Goal: Check status: Check status

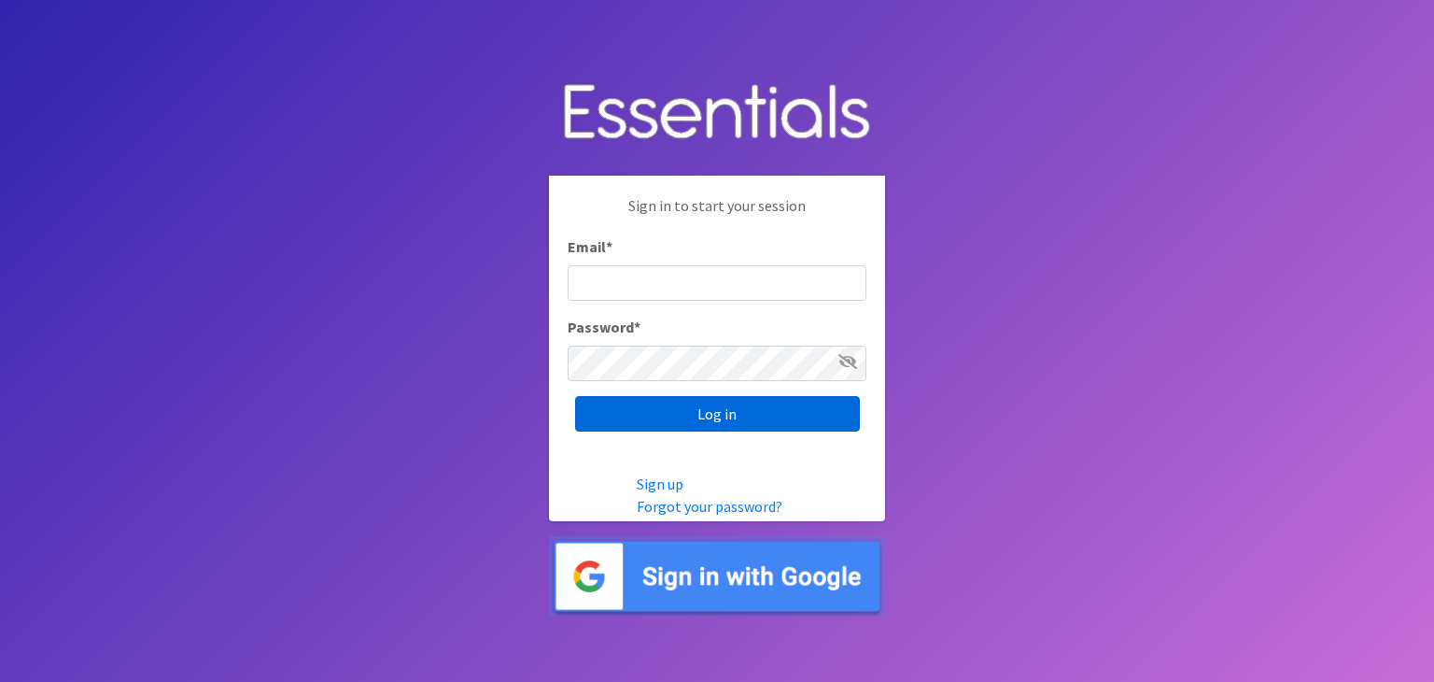
type input "nicole@wtwf.org"
click at [691, 416] on input "Log in" at bounding box center [717, 413] width 285 height 35
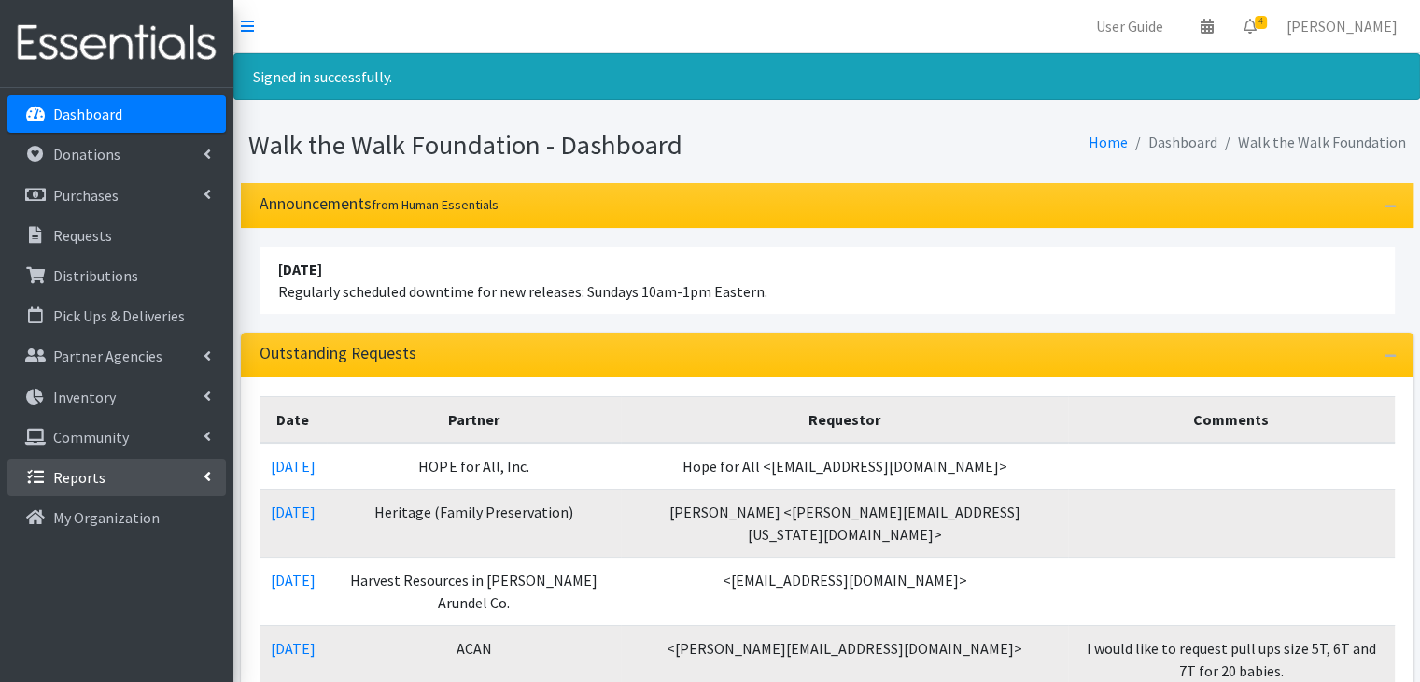
click at [100, 474] on p "Reports" at bounding box center [79, 477] width 52 height 19
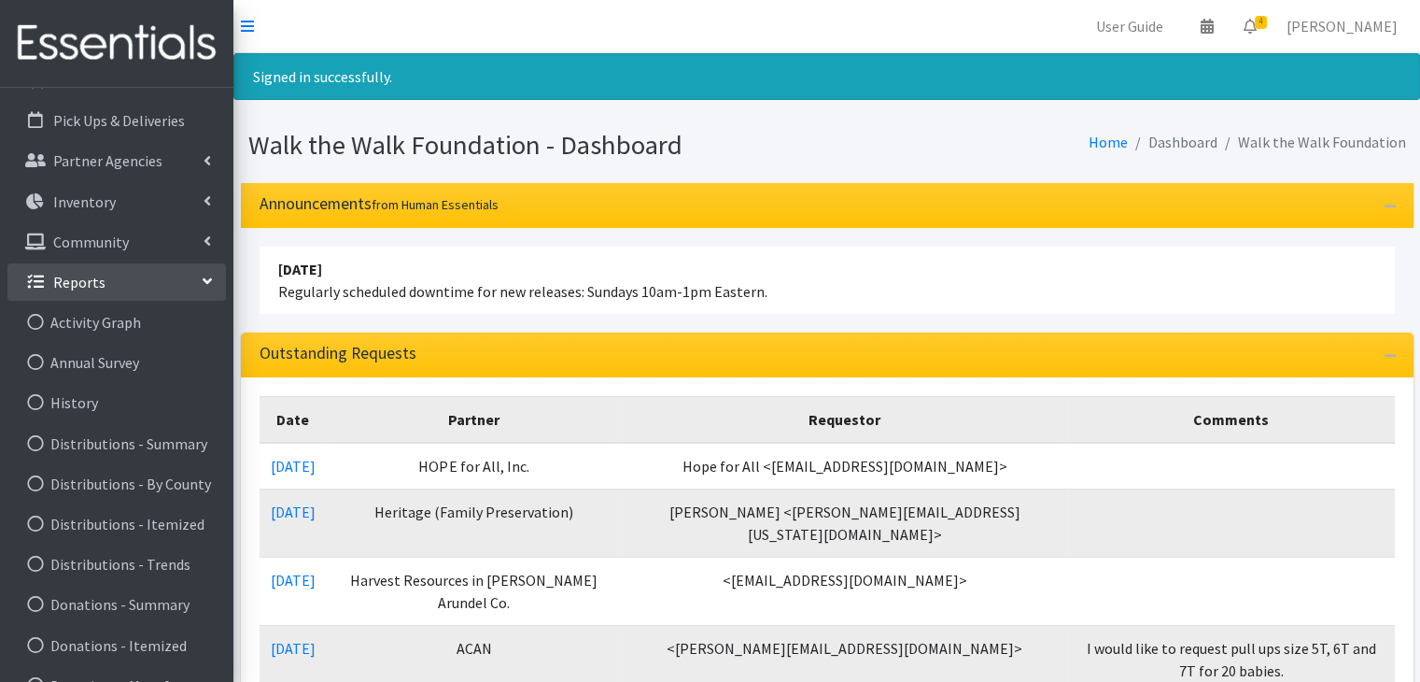
scroll to position [201, 0]
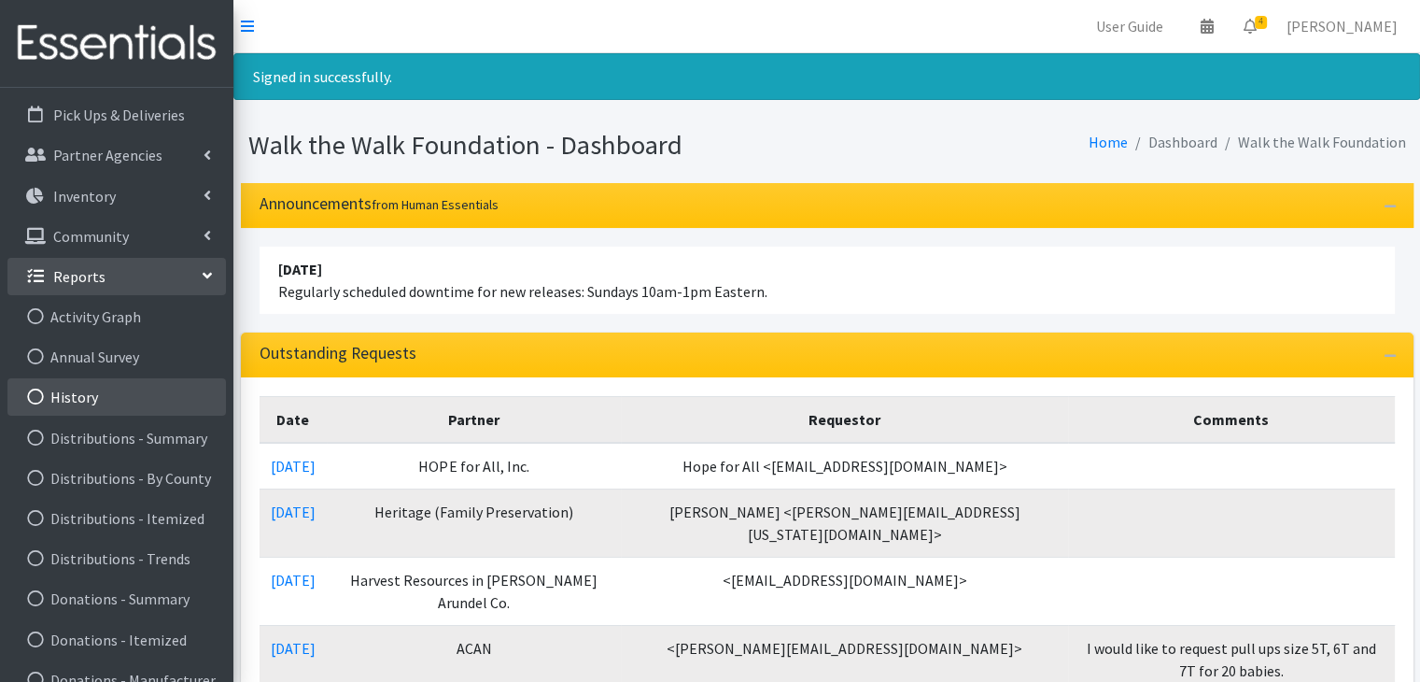
click at [96, 407] on link "History" at bounding box center [116, 396] width 218 height 37
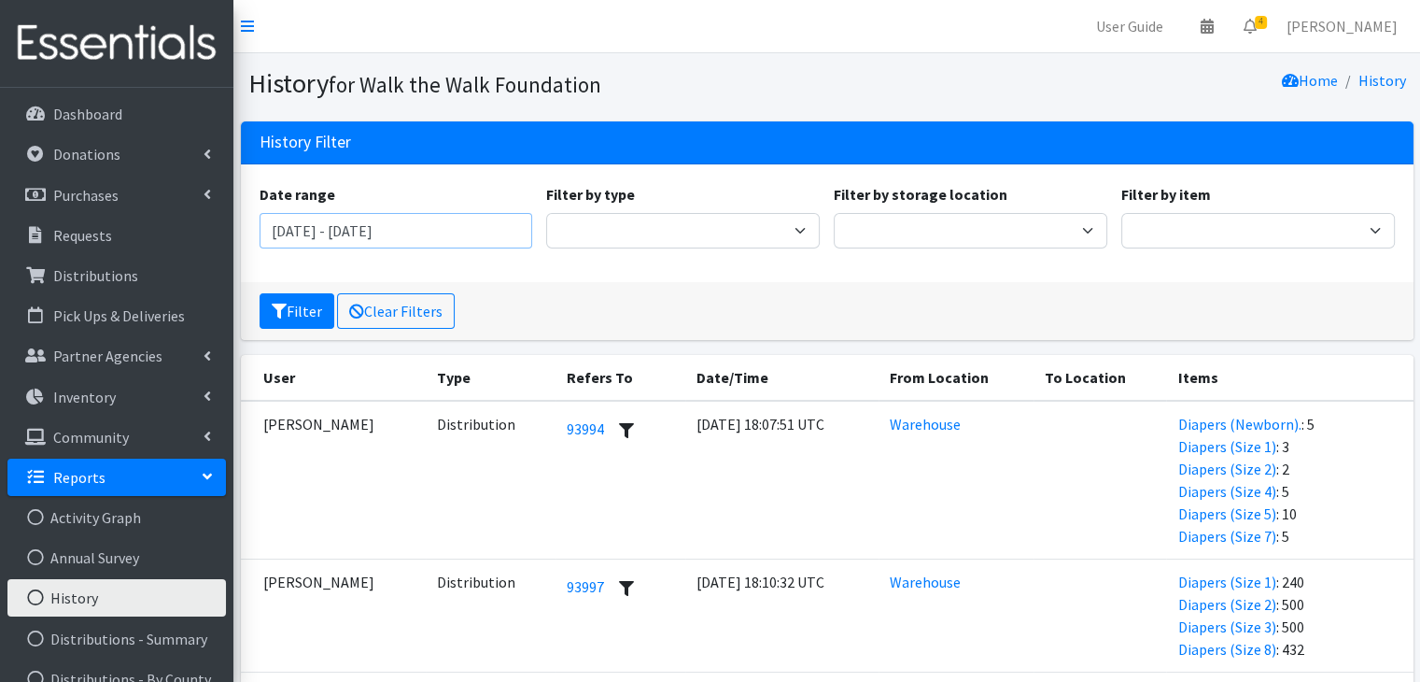
click at [507, 242] on input "July 3, 2025 - October 3, 2025" at bounding box center [397, 230] width 274 height 35
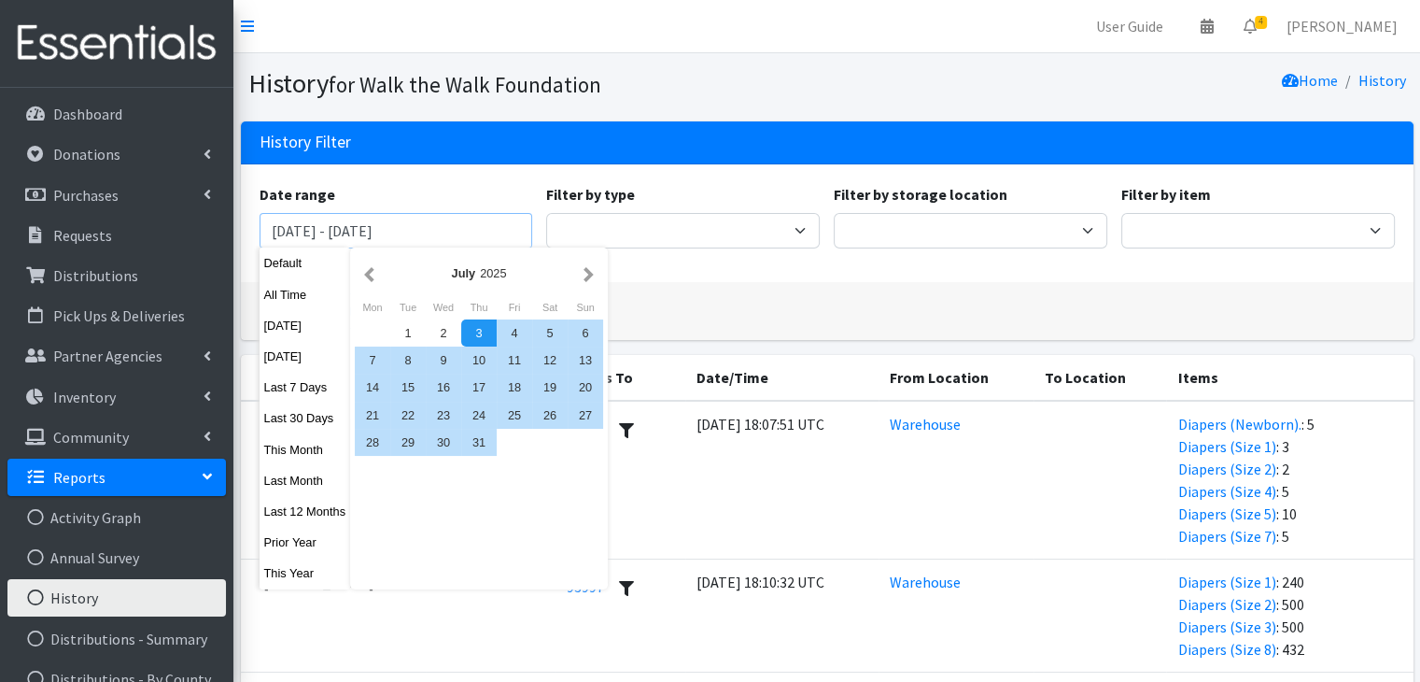
click at [363, 232] on input "July 3, 2025 - October 3, 2025" at bounding box center [397, 230] width 274 height 35
click at [260, 293] on button "Filter" at bounding box center [297, 310] width 75 height 35
type input "July 3, 2025 - October 3, 2025"
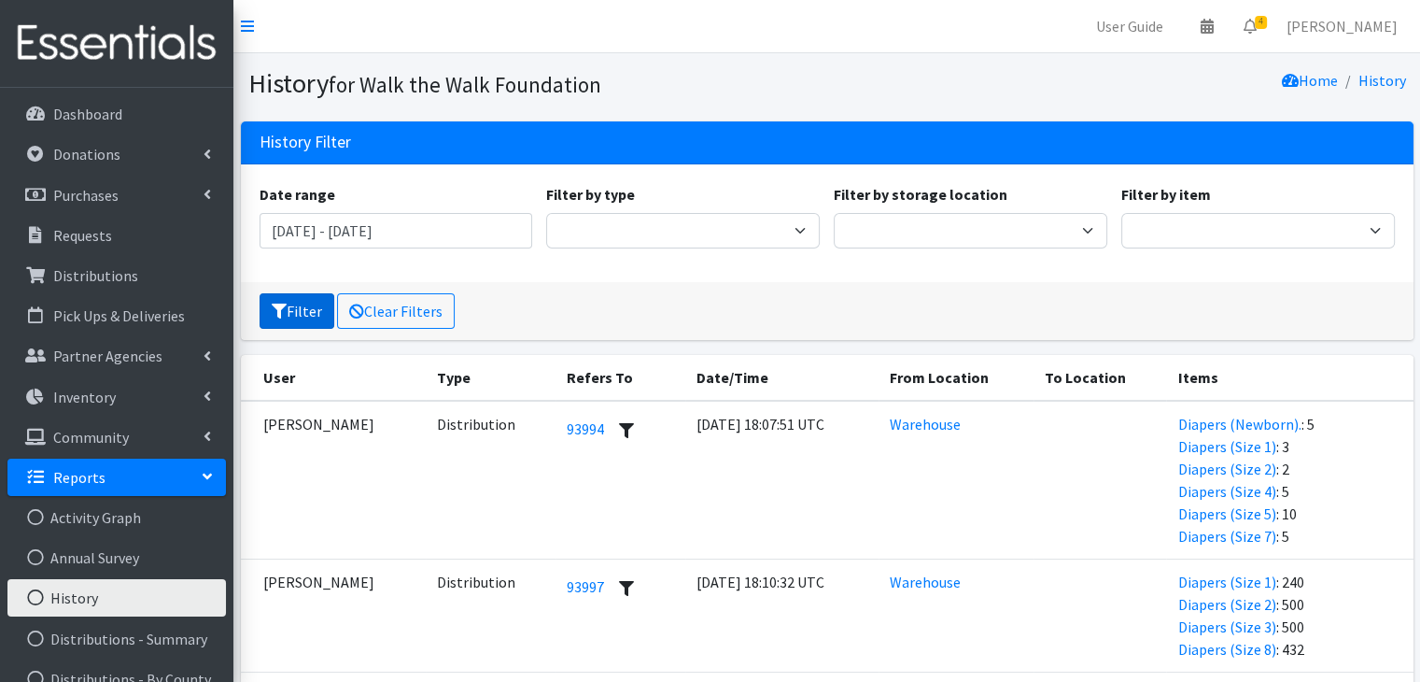
click at [269, 307] on button "Filter" at bounding box center [297, 310] width 75 height 35
click at [482, 216] on input "[DATE] - [DATE]" at bounding box center [397, 230] width 274 height 35
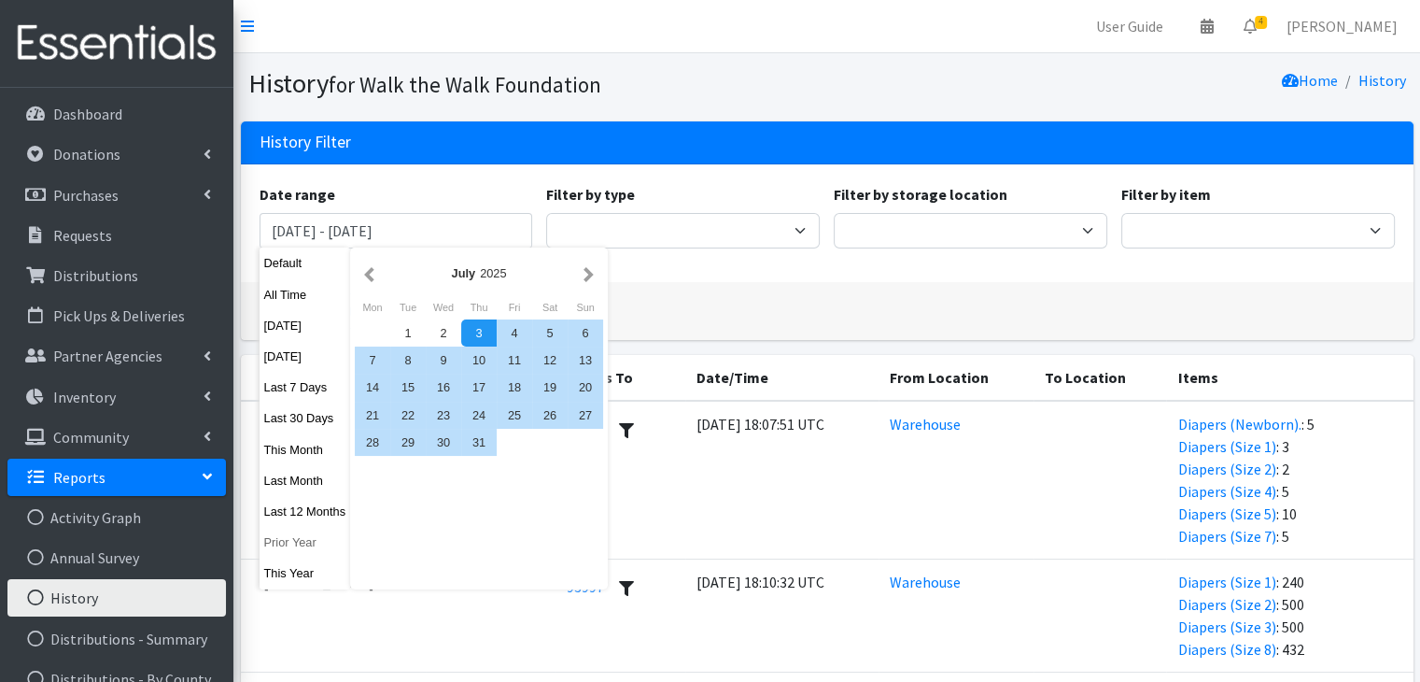
click at [310, 553] on button "Prior Year" at bounding box center [306, 541] width 92 height 27
type input "January 1, 2024 - December 31, 2024"
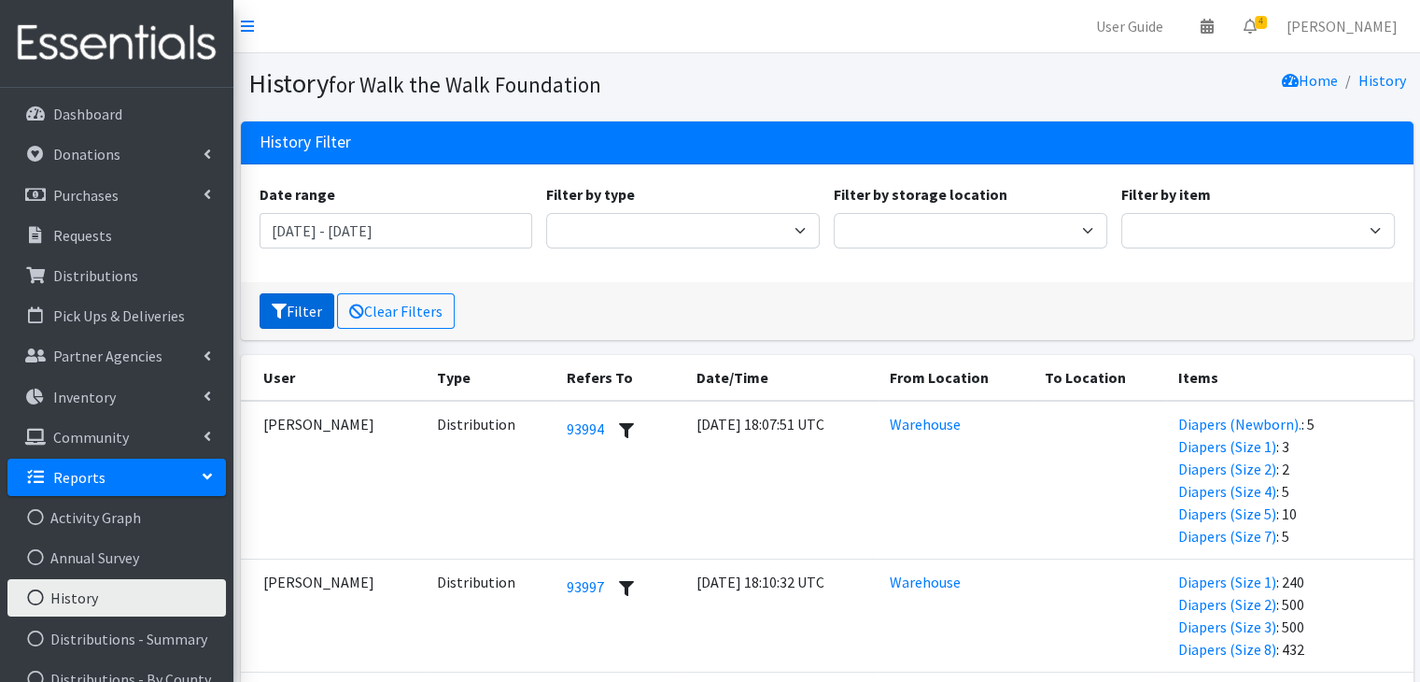
click at [303, 317] on button "Filter" at bounding box center [297, 310] width 75 height 35
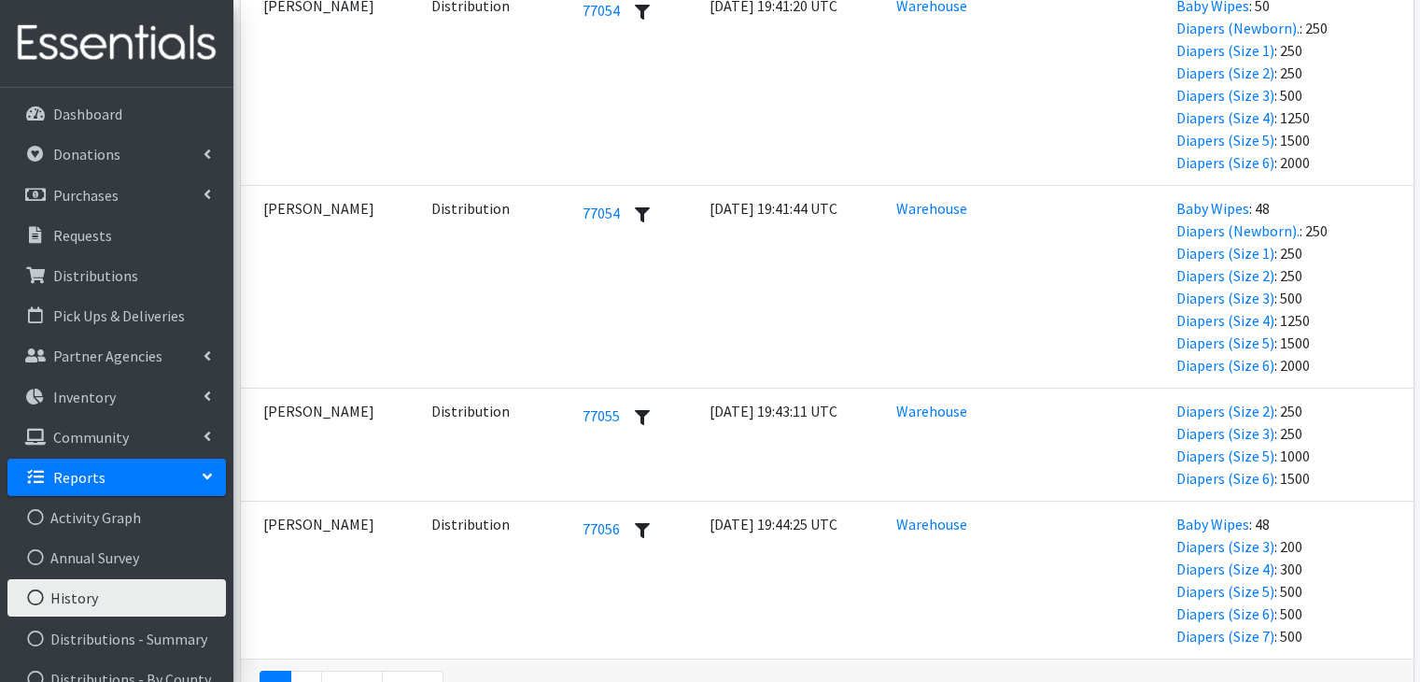
scroll to position [6895, 0]
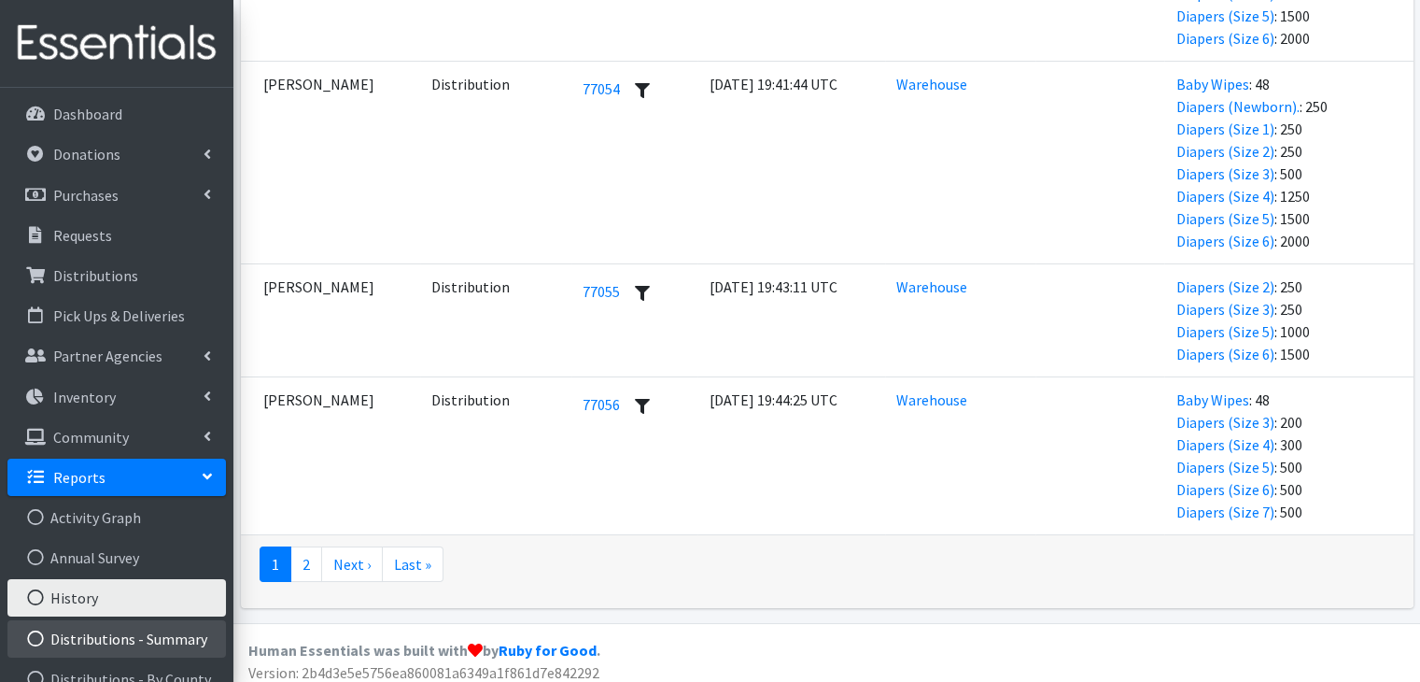
click at [171, 640] on link "Distributions - Summary" at bounding box center [116, 638] width 218 height 37
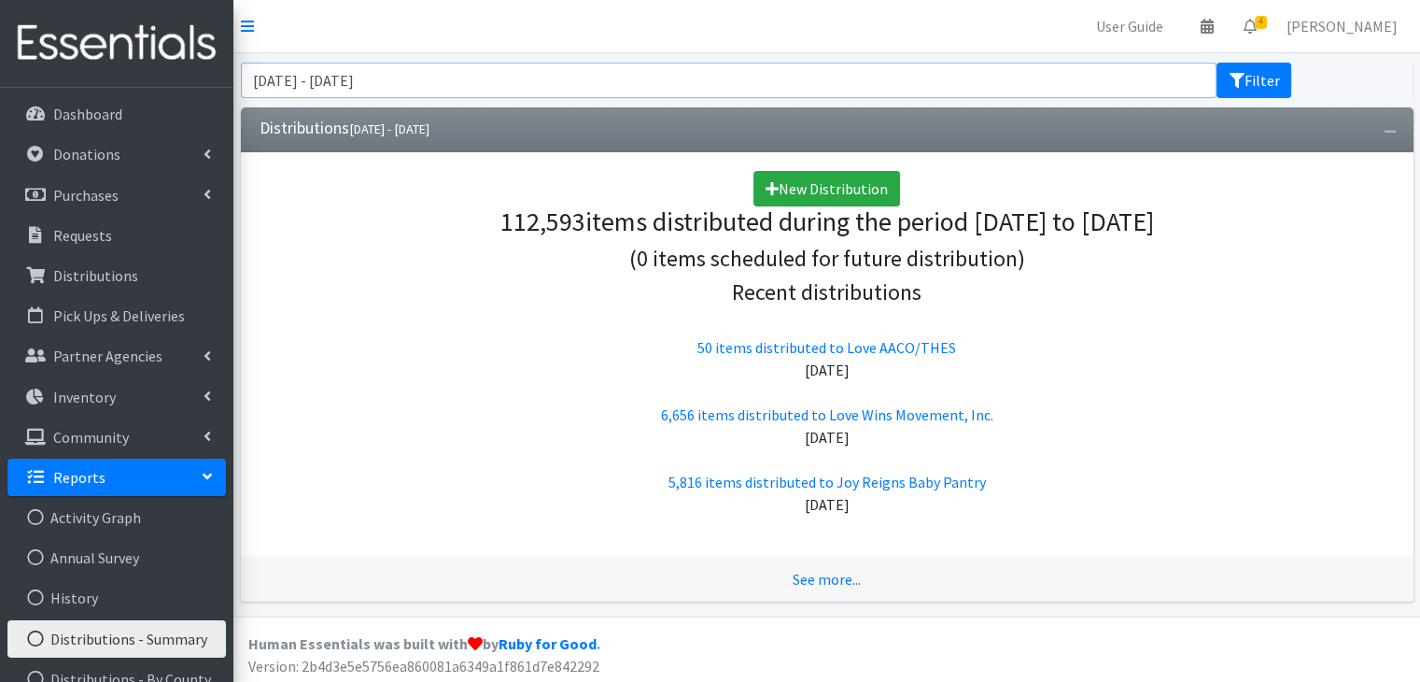
click at [430, 82] on input "July 3, 2025 - October 3, 2025" at bounding box center [729, 80] width 977 height 35
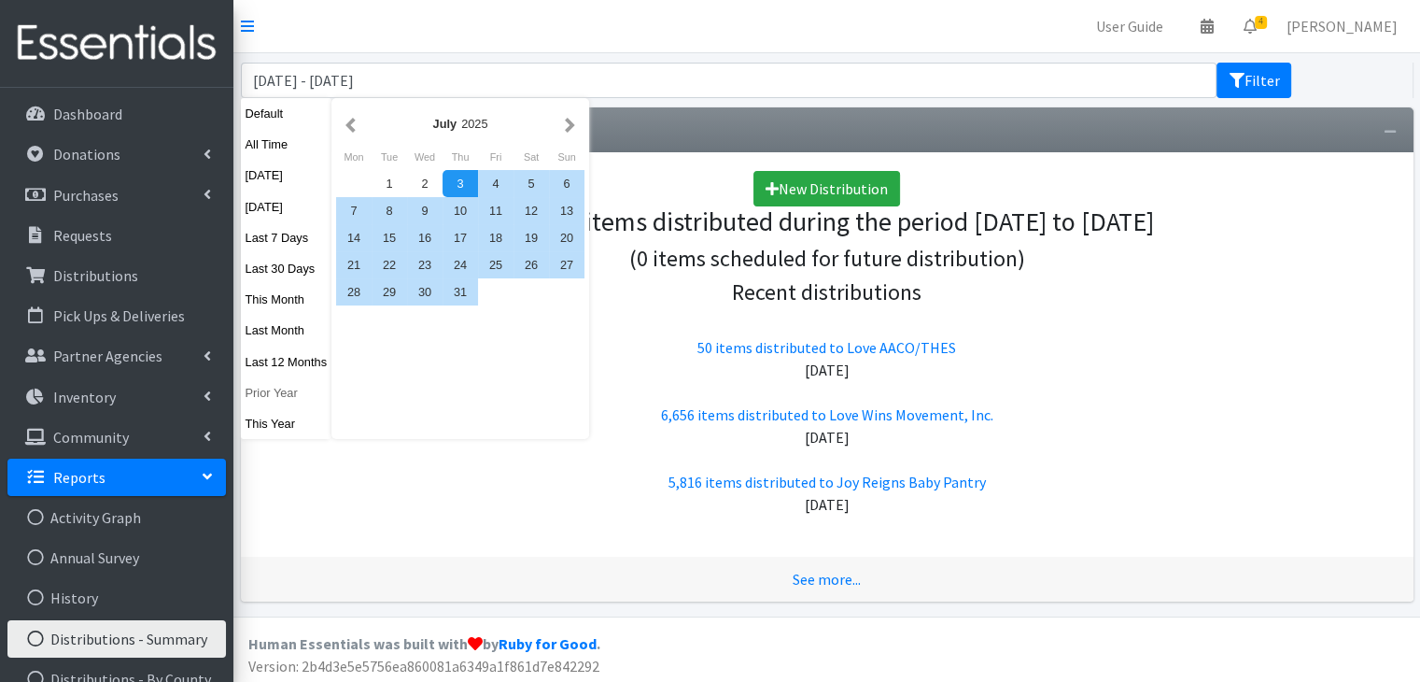
click at [276, 392] on button "Prior Year" at bounding box center [287, 392] width 92 height 27
type input "January 1, 2024 - December 31, 2024"
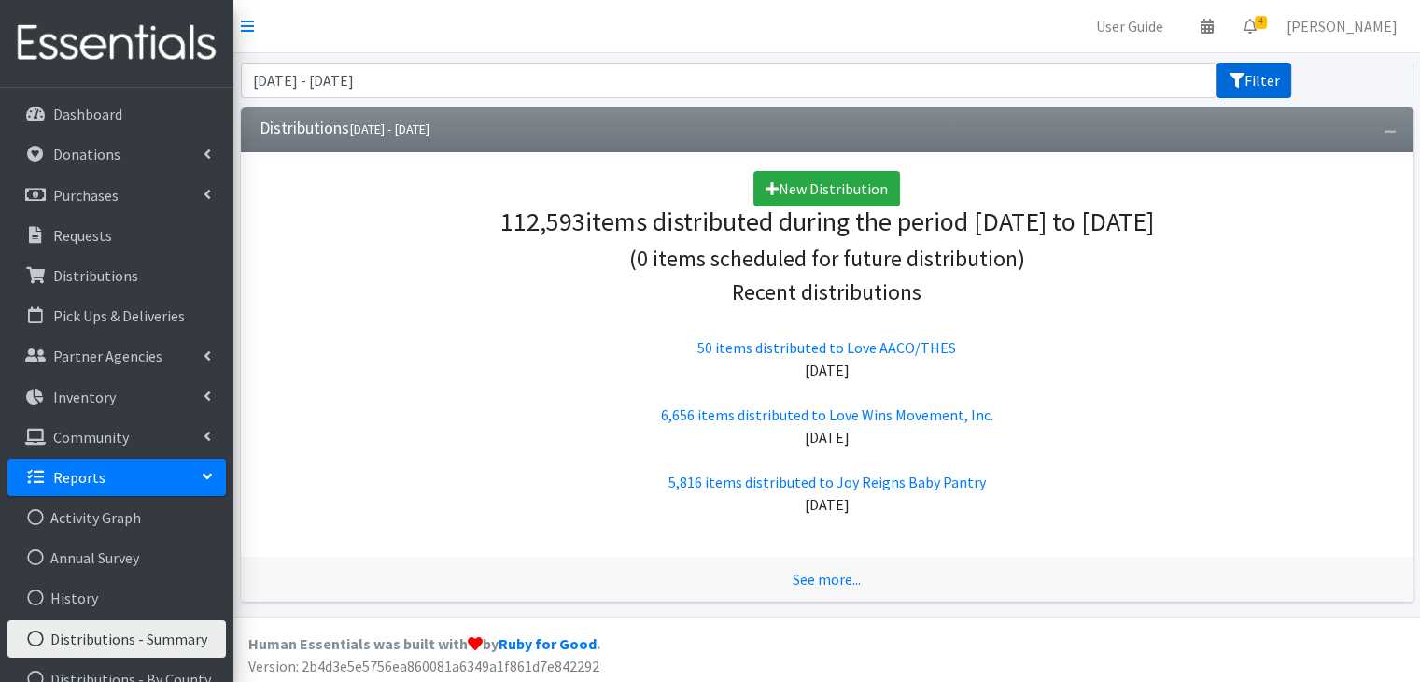
click at [1251, 85] on button "Filter" at bounding box center [1254, 80] width 75 height 35
click at [1247, 85] on button "Filter" at bounding box center [1254, 80] width 75 height 35
click at [1262, 76] on button "Filter" at bounding box center [1254, 80] width 75 height 35
click at [1128, 90] on input "[DATE] - [DATE]" at bounding box center [729, 80] width 977 height 35
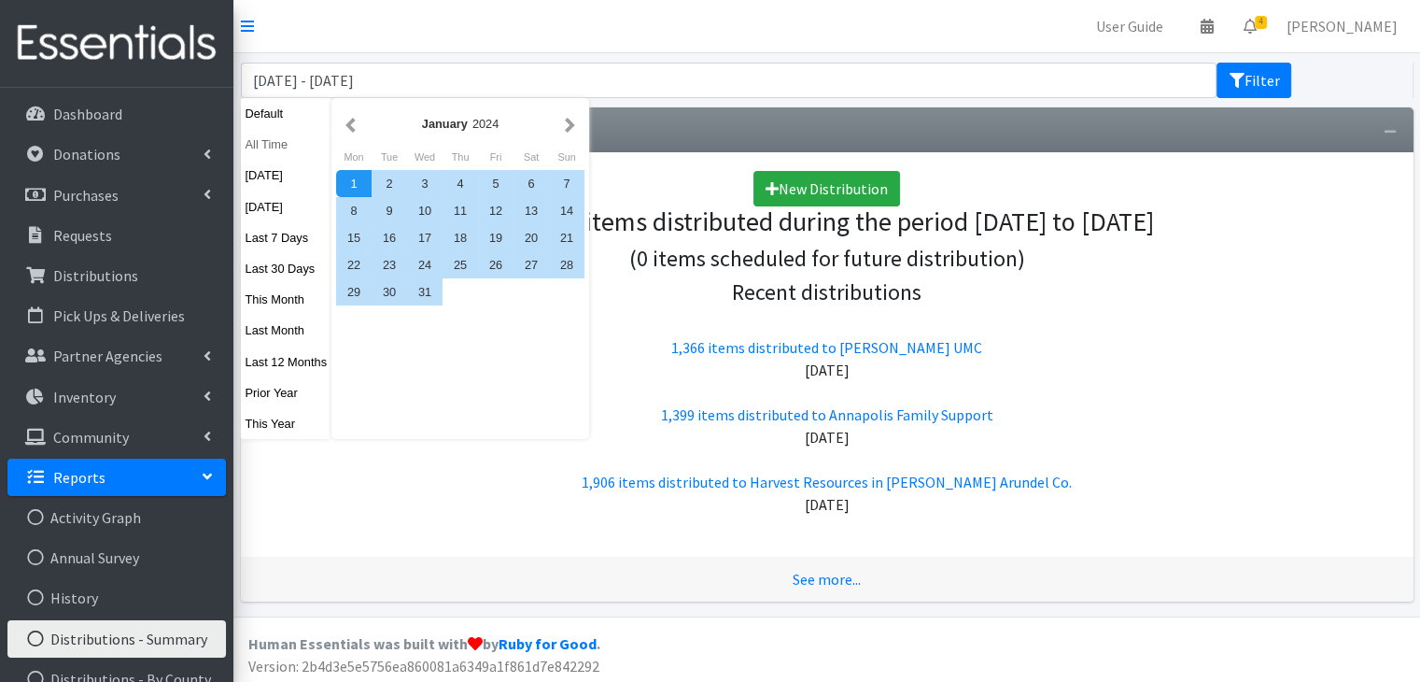
click at [261, 143] on button "All Time" at bounding box center [287, 144] width 92 height 27
type input "[DATE] - [DATE]"
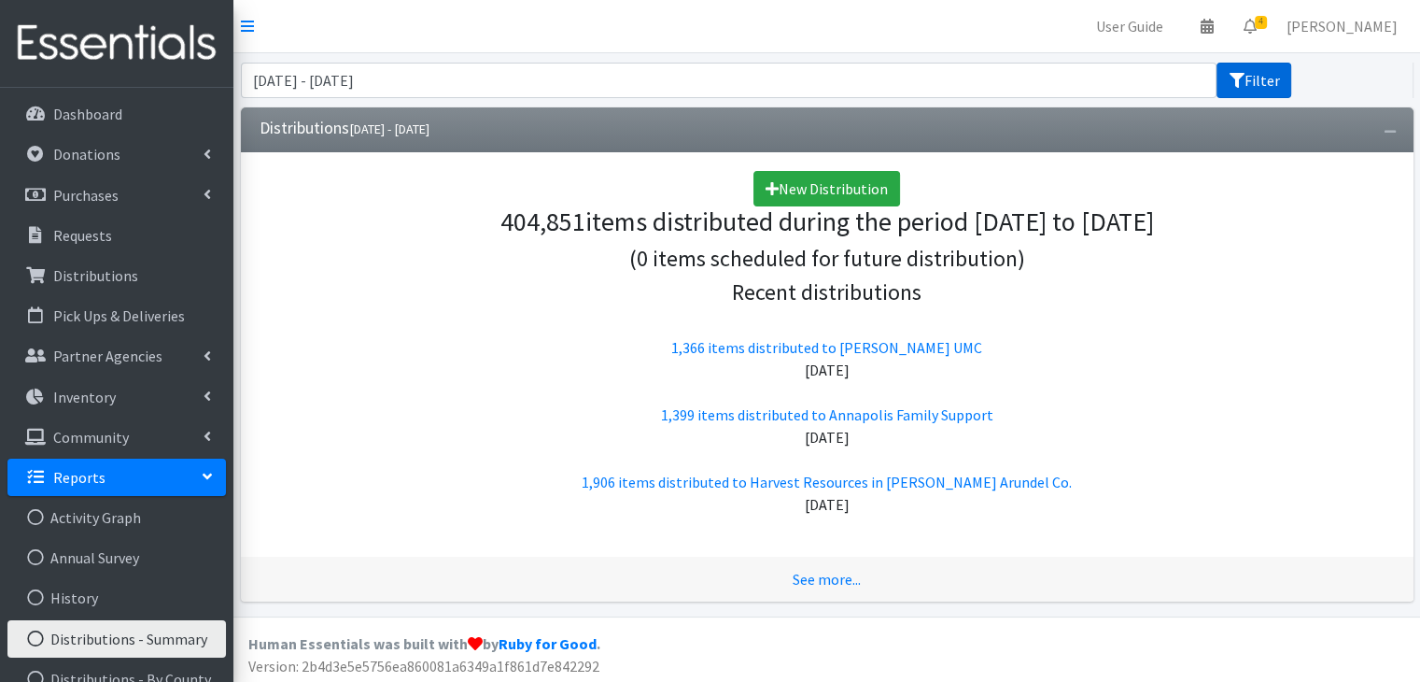
click at [1251, 84] on button "Filter" at bounding box center [1254, 80] width 75 height 35
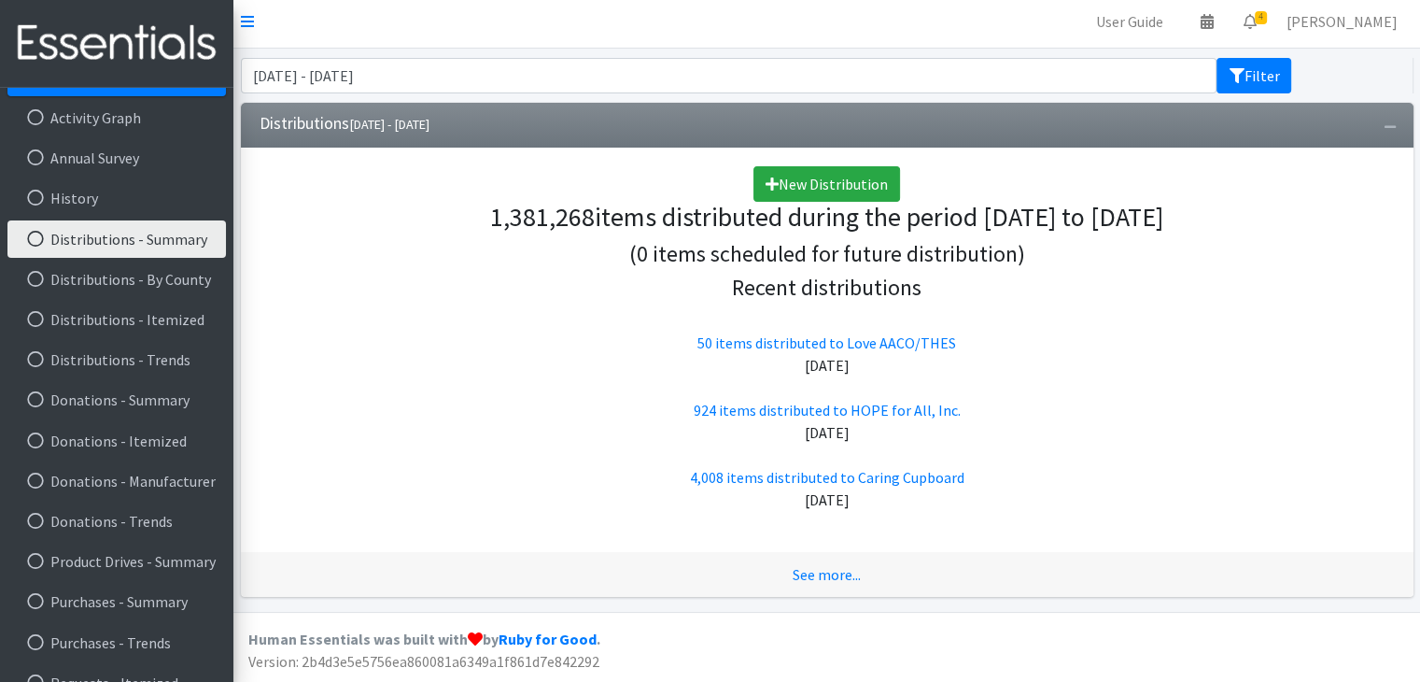
scroll to position [428, 0]
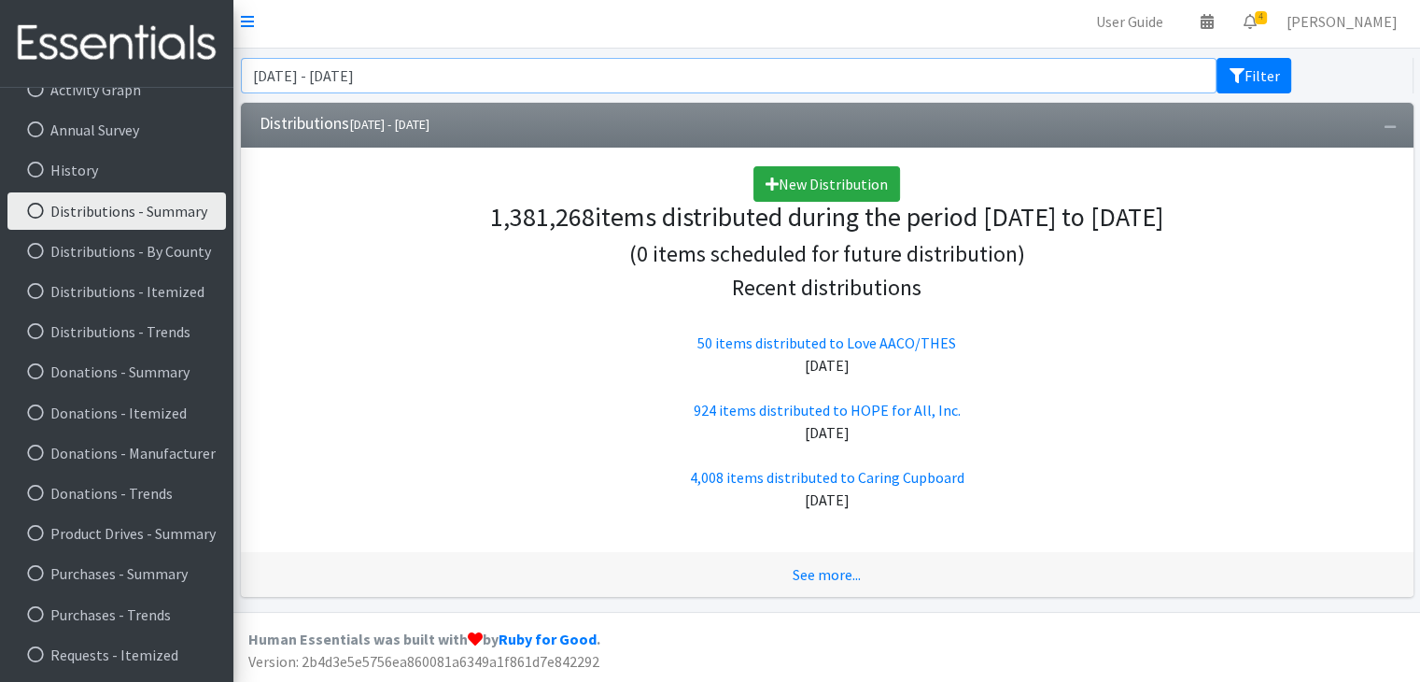
click at [326, 76] on input "September 3, 1925 - September 3, 2026" at bounding box center [729, 75] width 977 height 35
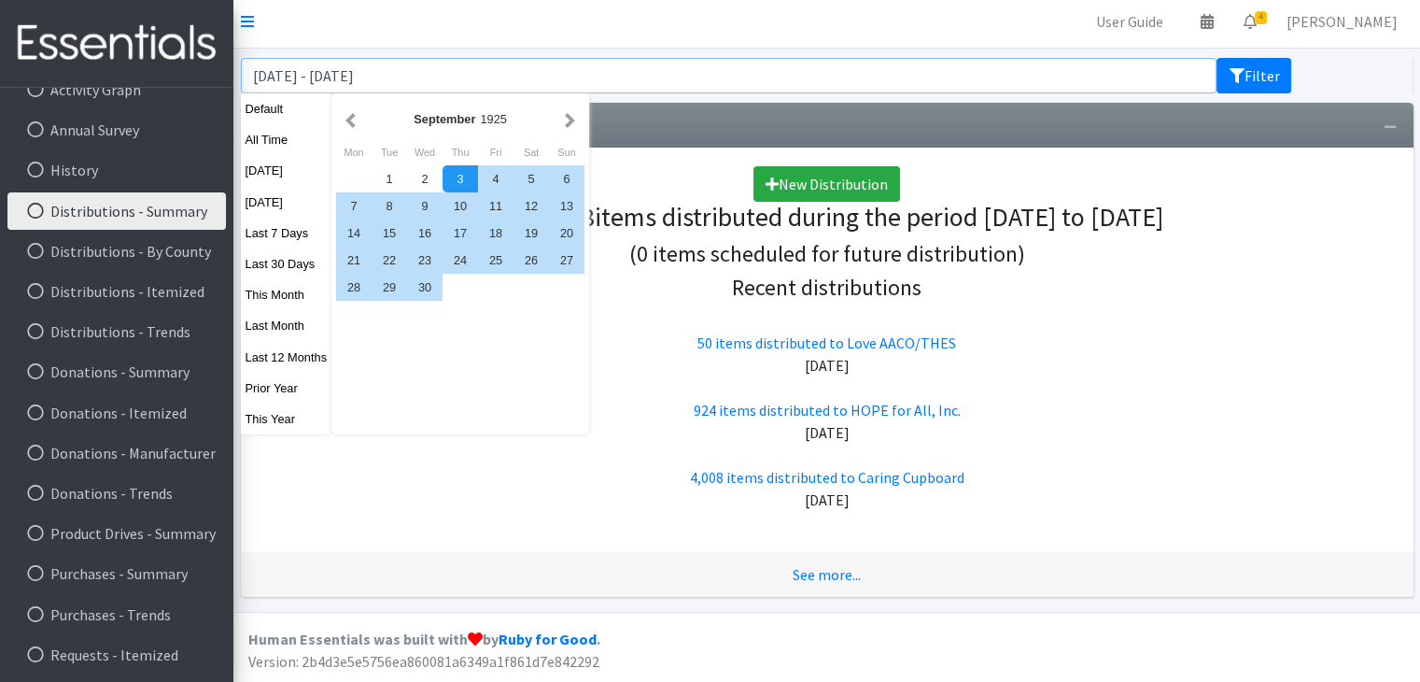
click at [313, 73] on input "September 3, 1925 - September 3, 2026" at bounding box center [729, 75] width 977 height 35
drag, startPoint x: 322, startPoint y: 76, endPoint x: 250, endPoint y: 81, distance: 72.1
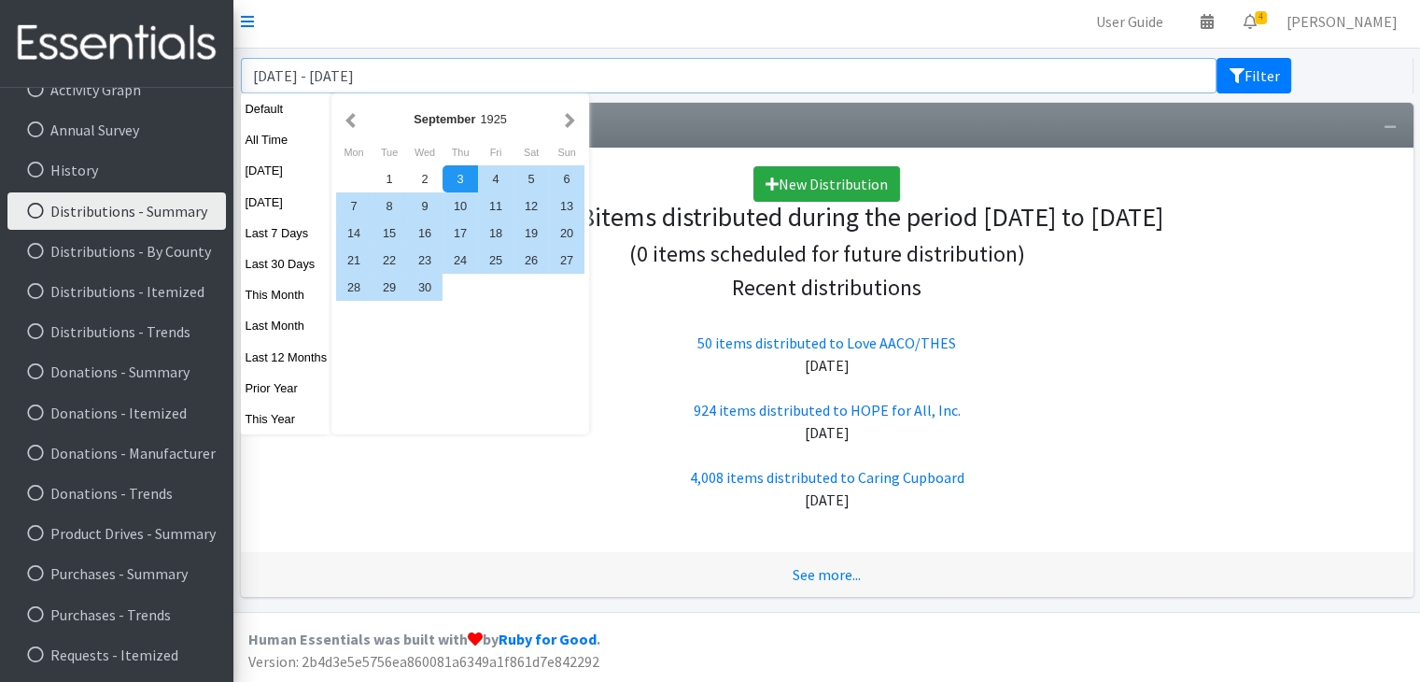
click at [250, 81] on input "September 3, 1925 - September 3, 2026" at bounding box center [729, 75] width 977 height 35
drag, startPoint x: 321, startPoint y: 72, endPoint x: 349, endPoint y: 76, distance: 28.3
click at [349, 76] on input "January 1, 1925 - September 3, 2026" at bounding box center [729, 75] width 977 height 35
drag, startPoint x: 362, startPoint y: 76, endPoint x: 438, endPoint y: 76, distance: 75.6
click at [438, 76] on input "January 1, 2000 - September 3, 2026" at bounding box center [729, 75] width 977 height 35
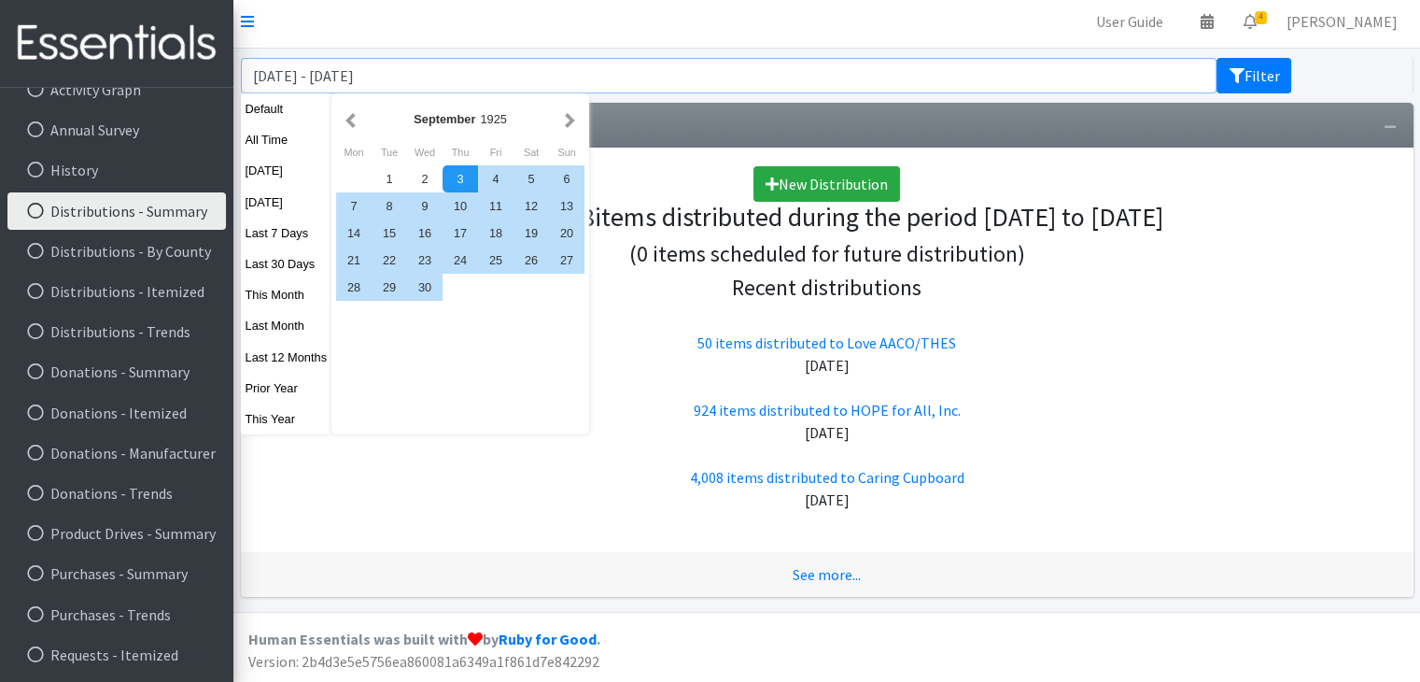
click at [486, 74] on input "January 1, 2000 - December 31, 2026" at bounding box center [729, 75] width 977 height 35
click at [340, 72] on input "January 1, 2000 - December 31, 2020" at bounding box center [729, 75] width 977 height 35
click at [515, 75] on input "January 1, 2020 - December 31, 2020" at bounding box center [729, 75] width 977 height 35
type input "January 1, 2020 - December 31, 2020"
click at [1217, 58] on button "Filter" at bounding box center [1254, 75] width 75 height 35
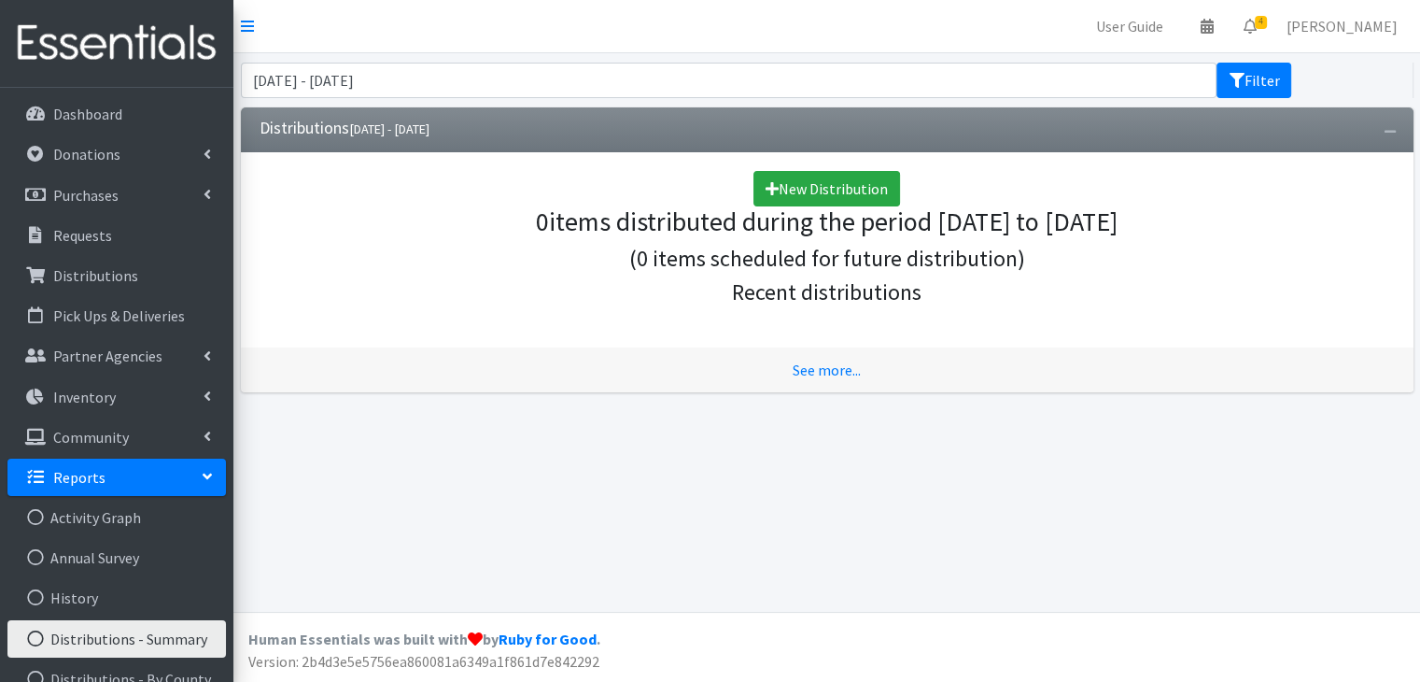
click at [570, 57] on div "[DATE] - [DATE] Filter" at bounding box center [826, 80] width 1187 height 54
click at [538, 73] on input "[DATE] - [DATE]" at bounding box center [729, 80] width 977 height 35
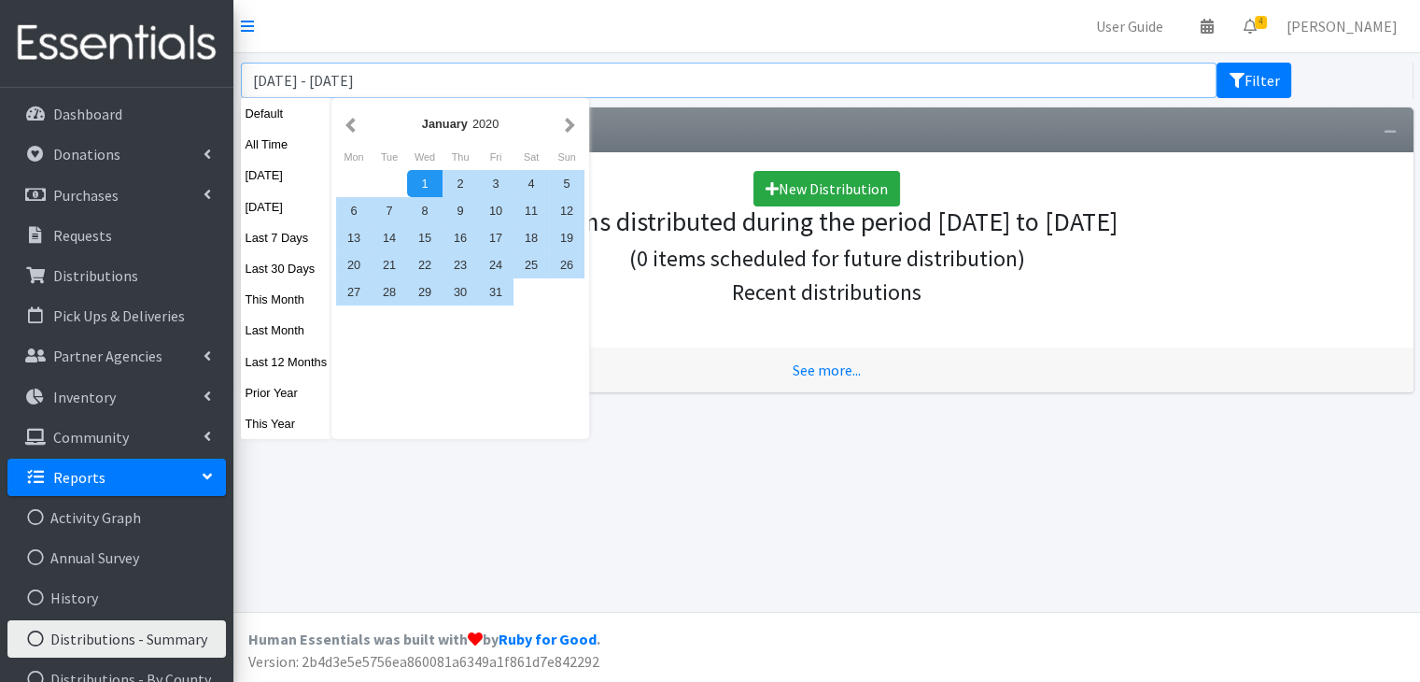
click at [345, 82] on input "[DATE] - [DATE]" at bounding box center [729, 80] width 977 height 35
click at [469, 86] on input "[DATE] - [DATE]" at bounding box center [729, 80] width 977 height 35
click at [477, 81] on input "[DATE] - [DATE]" at bounding box center [729, 80] width 977 height 35
type input "[DATE] - [DATE]"
click at [1217, 63] on button "Filter" at bounding box center [1254, 80] width 75 height 35
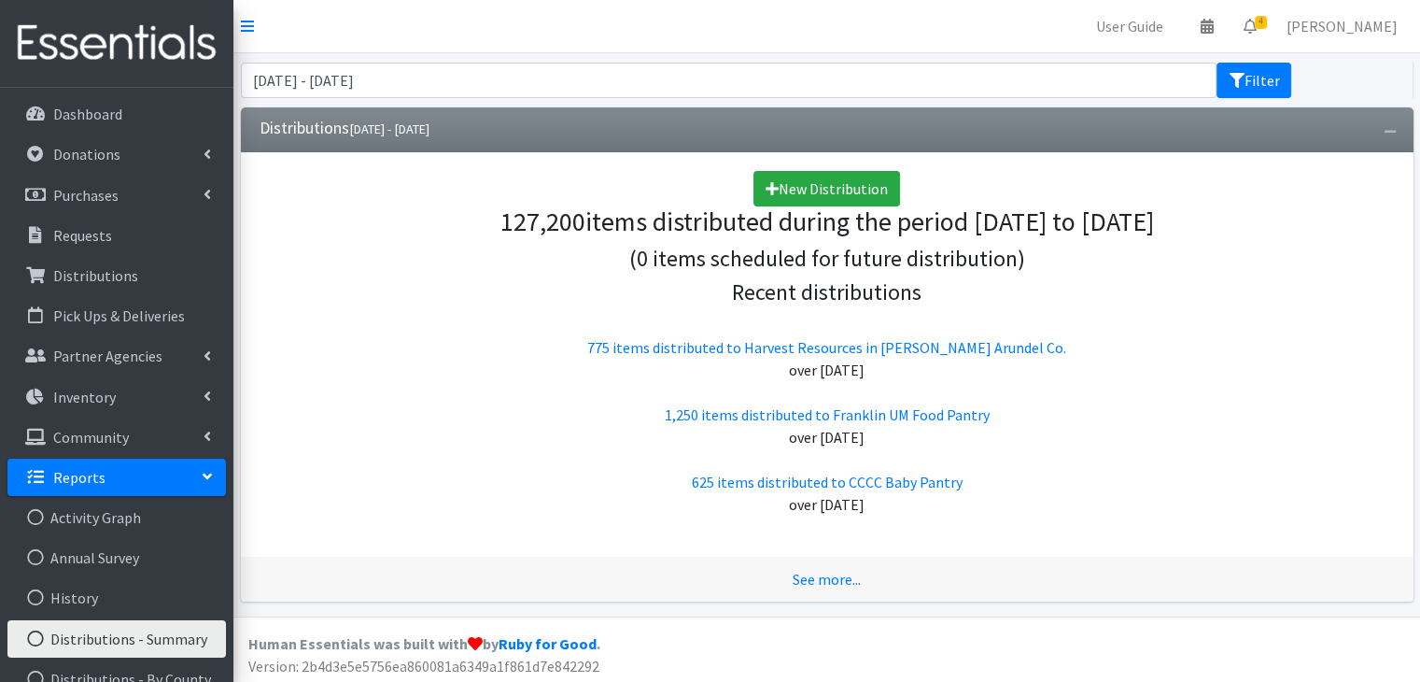
drag, startPoint x: 502, startPoint y: 229, endPoint x: 582, endPoint y: 222, distance: 79.6
click at [582, 222] on span "127,200" at bounding box center [542, 221] width 85 height 34
click at [345, 84] on input "January 1, 2021 - December 31, 2021" at bounding box center [729, 80] width 977 height 35
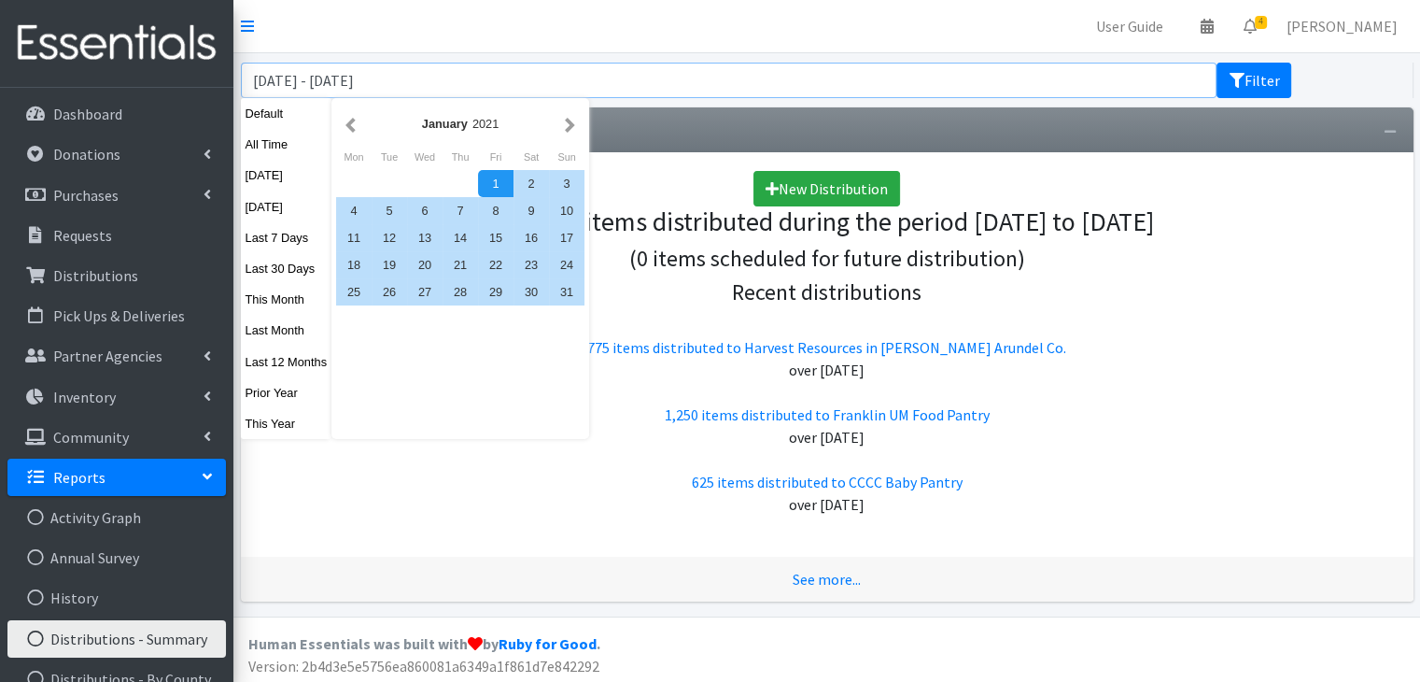
click at [470, 86] on input "January 1, 2022 - December 31, 2021" at bounding box center [729, 80] width 977 height 35
type input "[DATE] - [DATE]"
click at [1217, 63] on button "Filter" at bounding box center [1254, 80] width 75 height 35
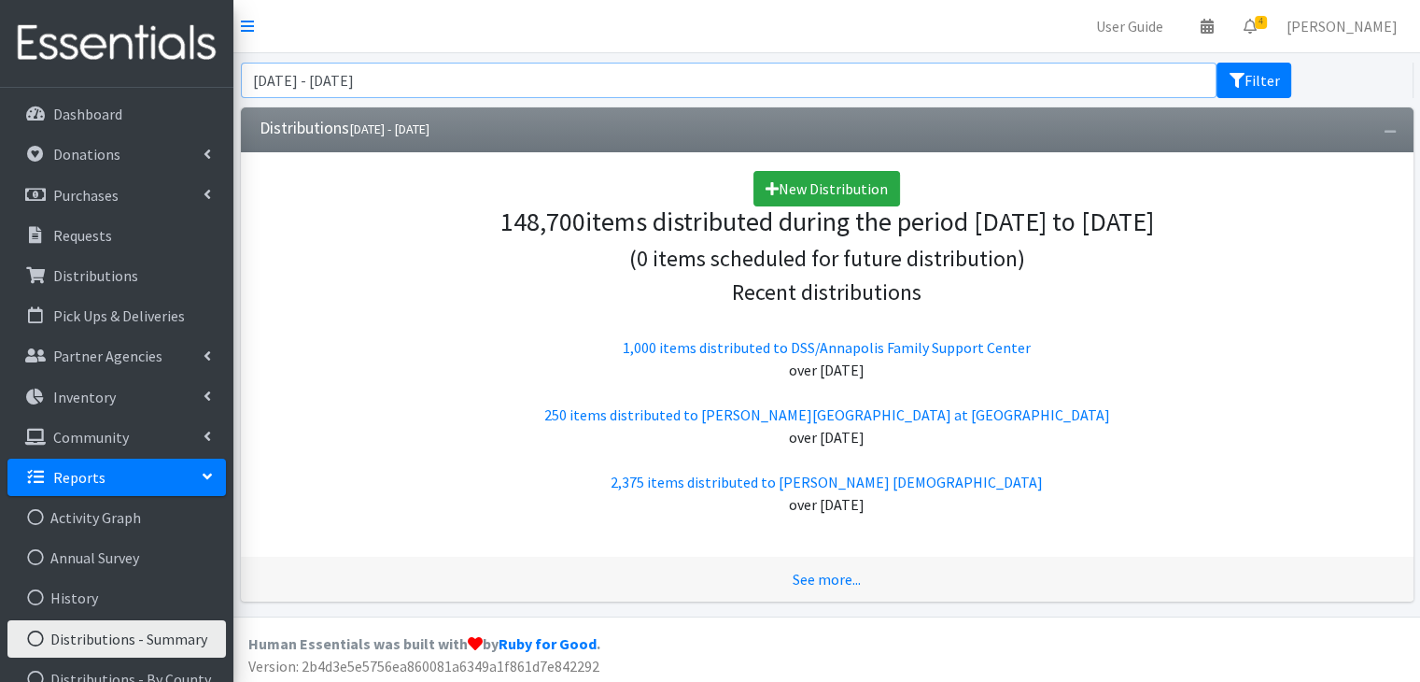
click at [420, 87] on input "[DATE] - [DATE]" at bounding box center [729, 80] width 977 height 35
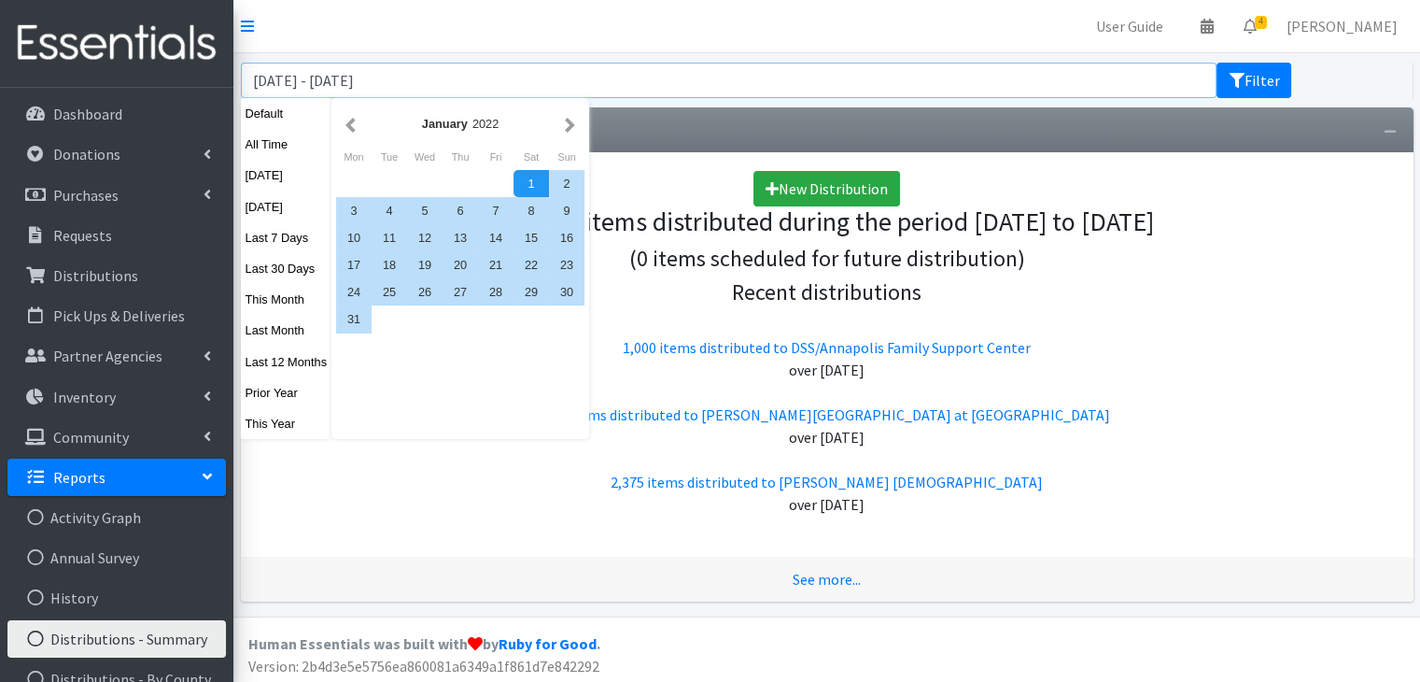
click at [346, 86] on input "[DATE] - [DATE]" at bounding box center [729, 80] width 977 height 35
click at [477, 87] on input "[DATE] - [DATE]" at bounding box center [729, 80] width 977 height 35
type input "[DATE] - [DATE]"
click at [1217, 63] on button "Filter" at bounding box center [1254, 80] width 75 height 35
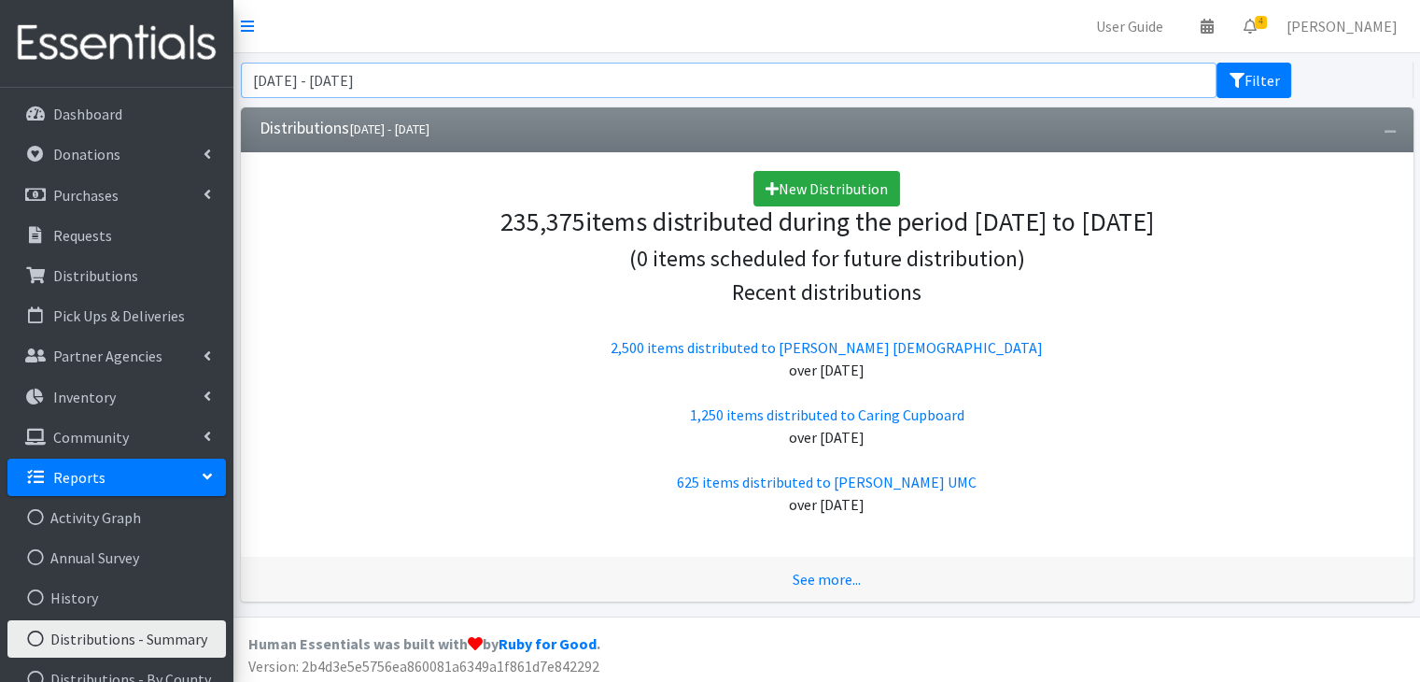
click at [528, 64] on input "[DATE] - [DATE]" at bounding box center [729, 80] width 977 height 35
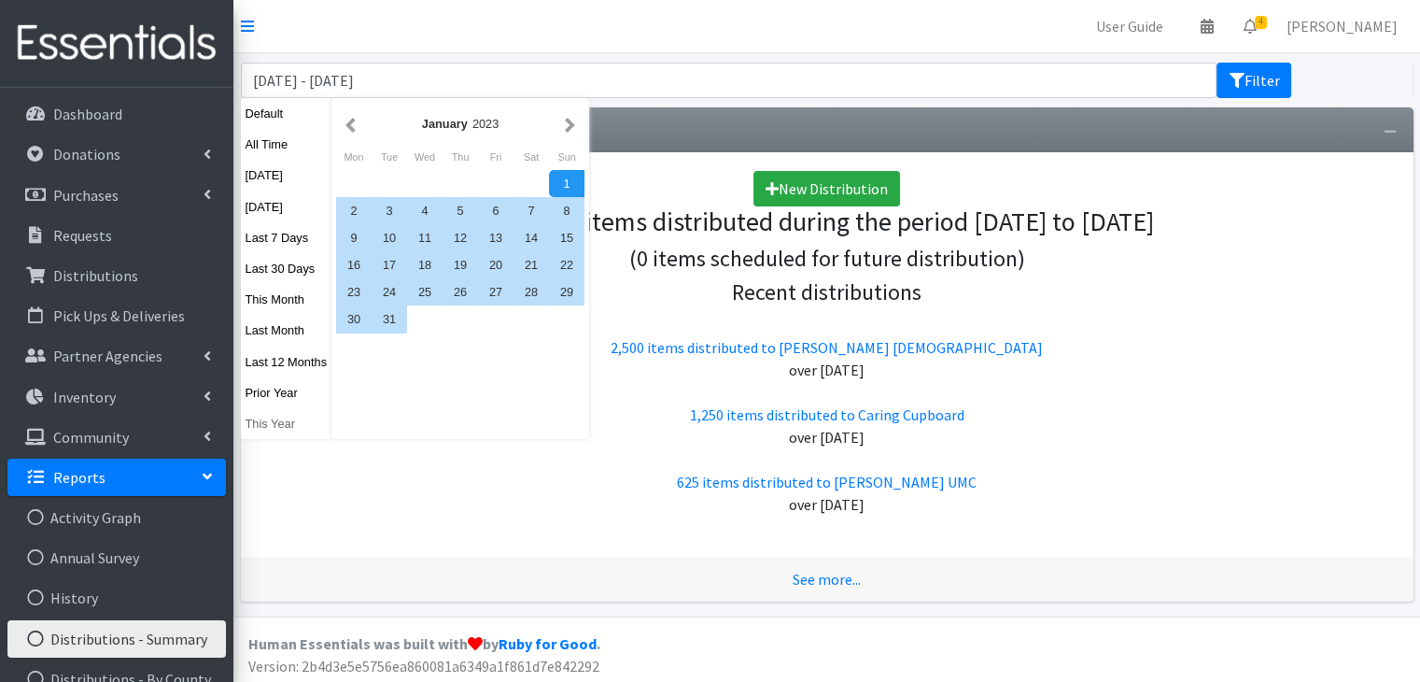
click at [276, 419] on button "This Year" at bounding box center [287, 423] width 92 height 27
type input "[DATE] - [DATE]"
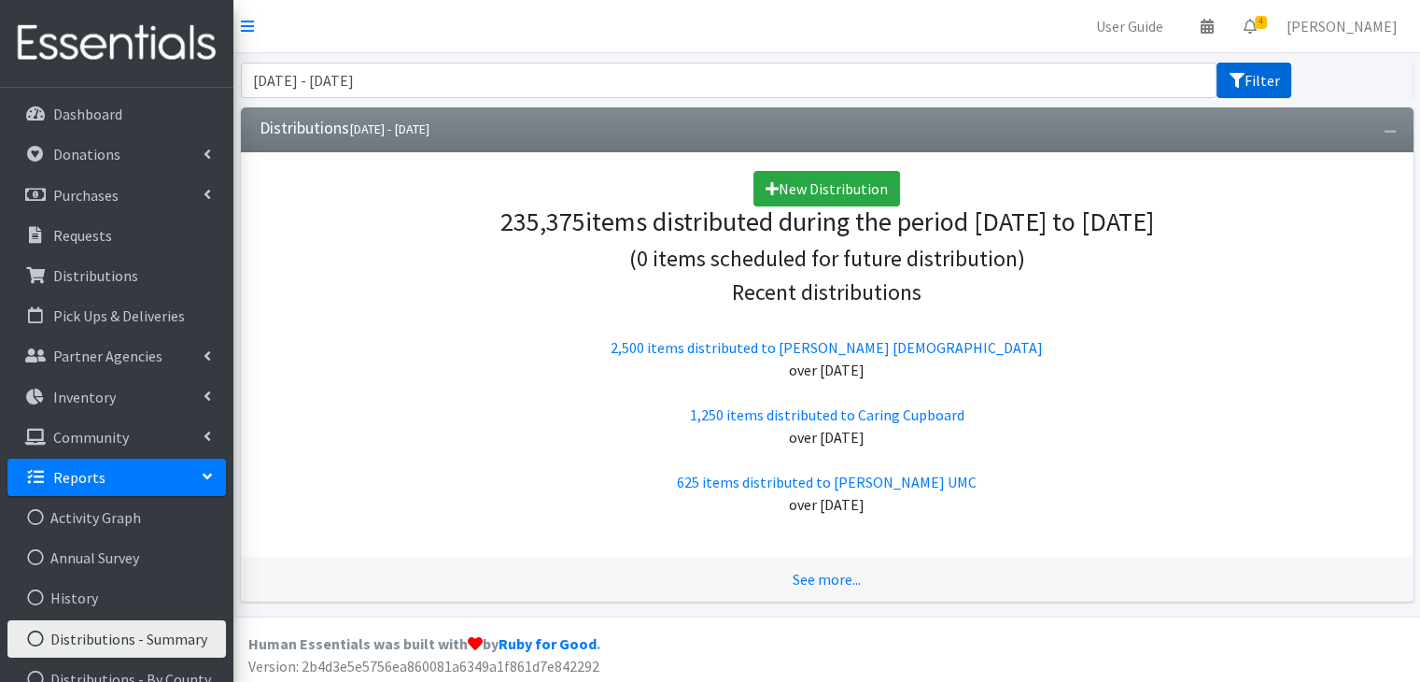
click at [1258, 69] on button "Filter" at bounding box center [1254, 80] width 75 height 35
